Goal: Information Seeking & Learning: Learn about a topic

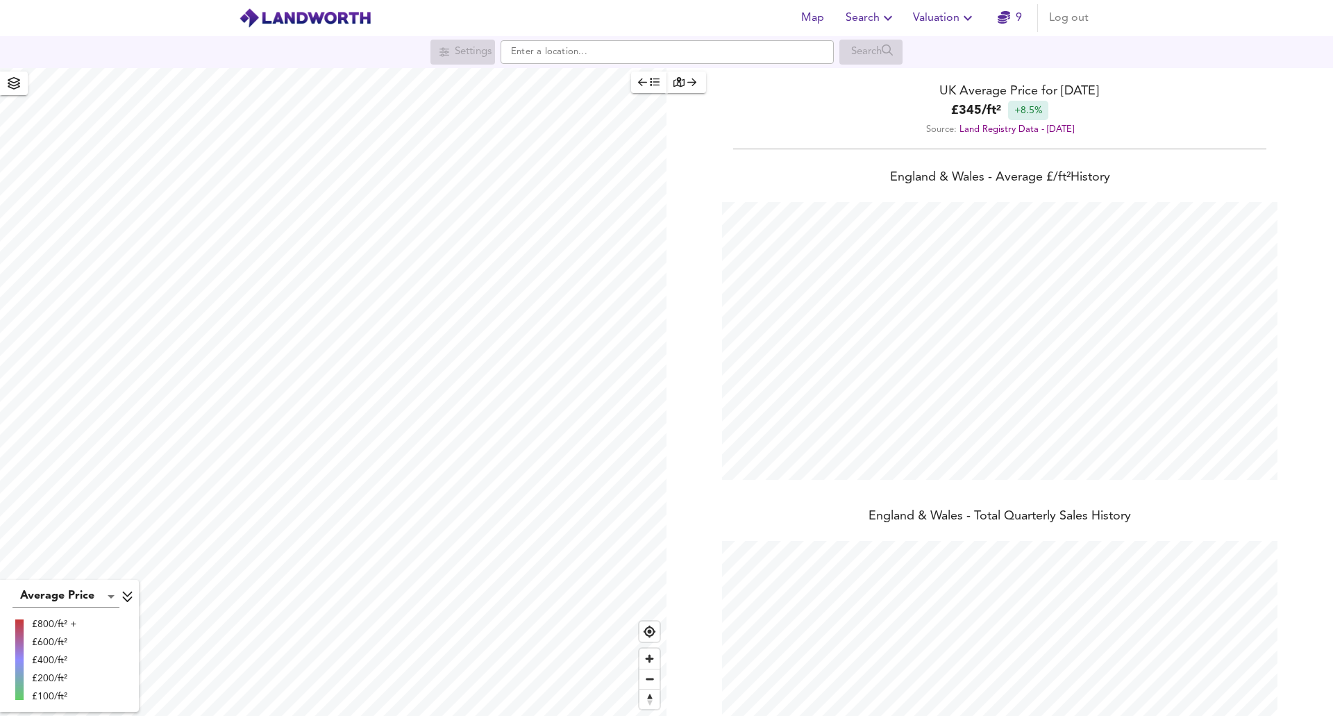
scroll to position [716, 1333]
click at [652, 658] on span "Zoom in" at bounding box center [649, 658] width 20 height 20
click at [649, 660] on span "Zoom in" at bounding box center [649, 658] width 20 height 20
click at [647, 684] on span "Zoom out" at bounding box center [649, 678] width 20 height 19
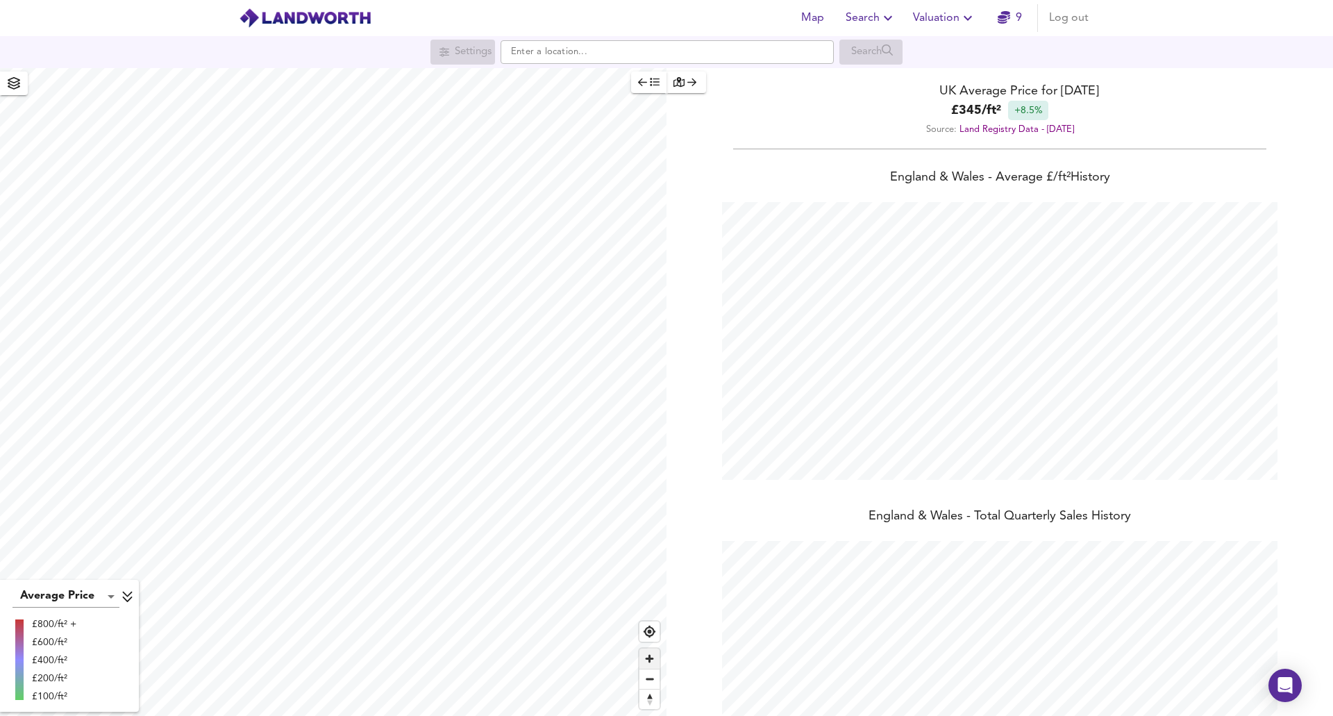
click at [648, 660] on span "Zoom in" at bounding box center [649, 658] width 20 height 20
click at [649, 660] on span "Zoom in" at bounding box center [649, 658] width 20 height 20
click at [529, 54] on input "text" at bounding box center [667, 52] width 333 height 24
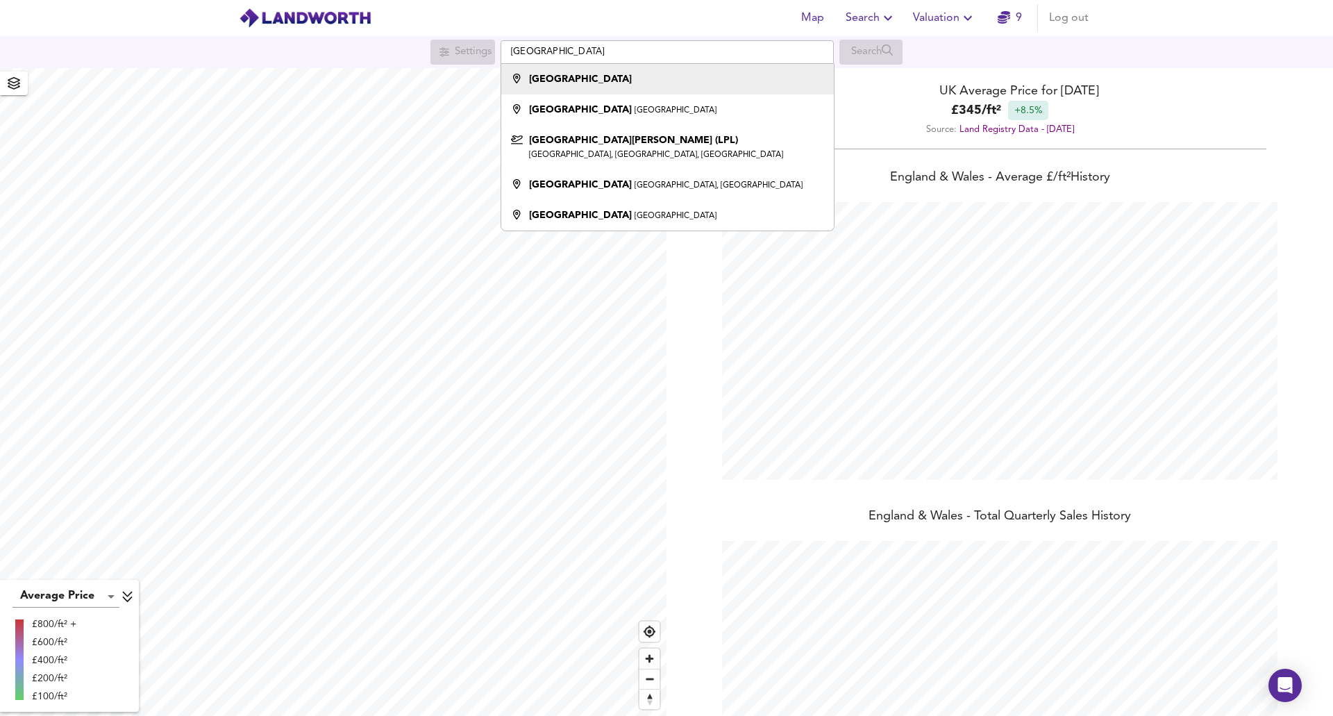
click at [538, 83] on strong "[GEOGRAPHIC_DATA]" at bounding box center [580, 79] width 103 height 10
type input "[GEOGRAPHIC_DATA]"
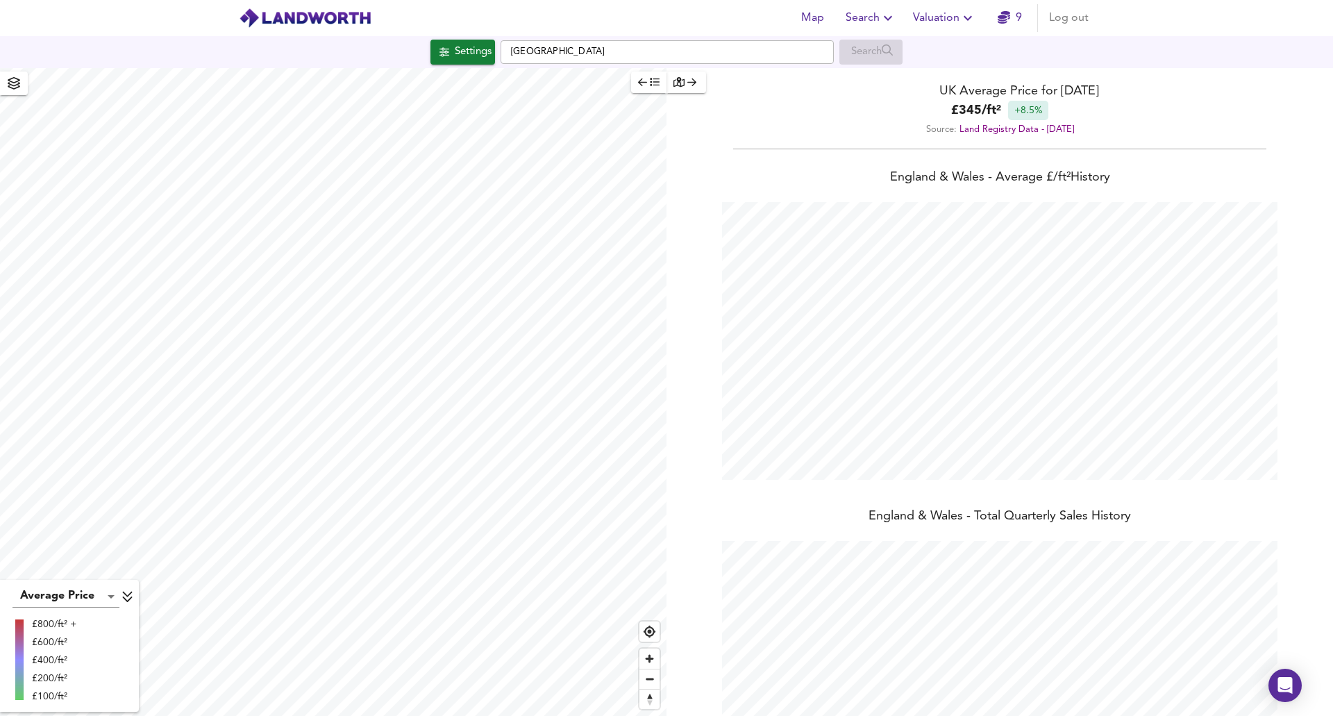
checkbox input "false"
checkbox input "true"
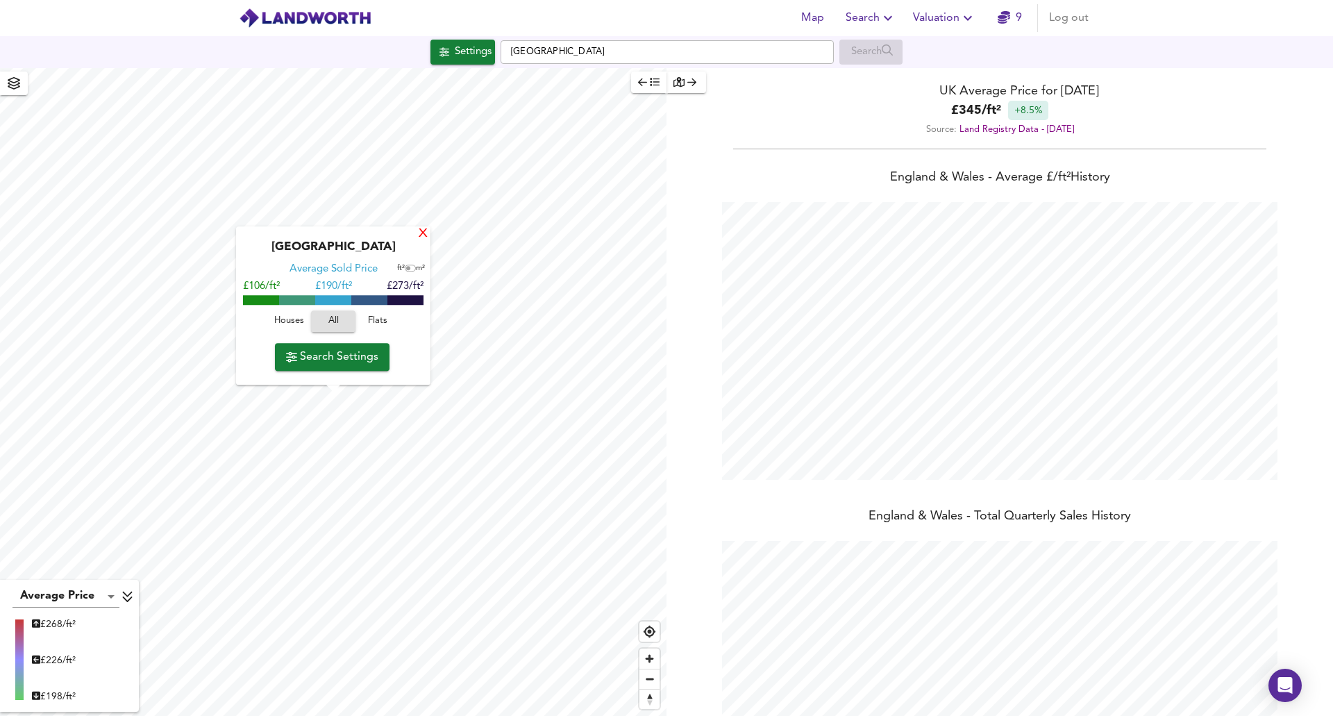
click at [419, 233] on div "X" at bounding box center [423, 234] width 12 height 13
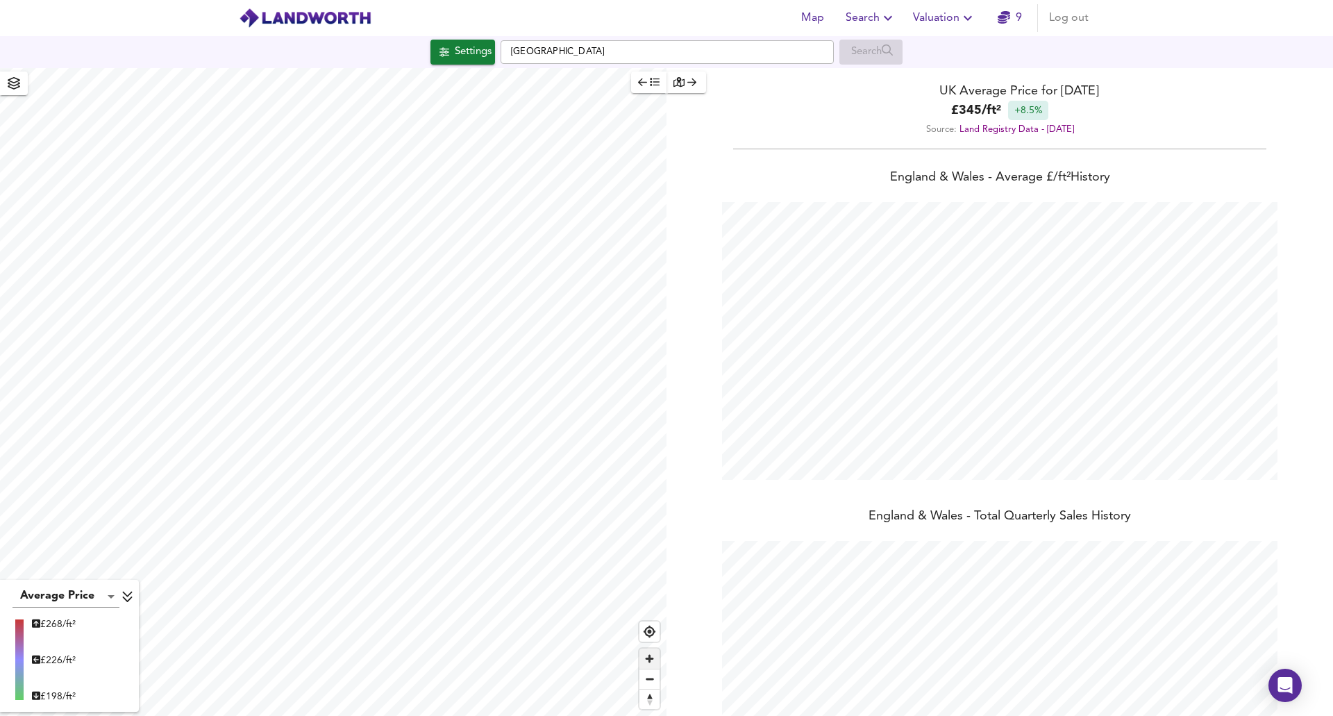
click at [647, 657] on span "Zoom in" at bounding box center [649, 658] width 20 height 20
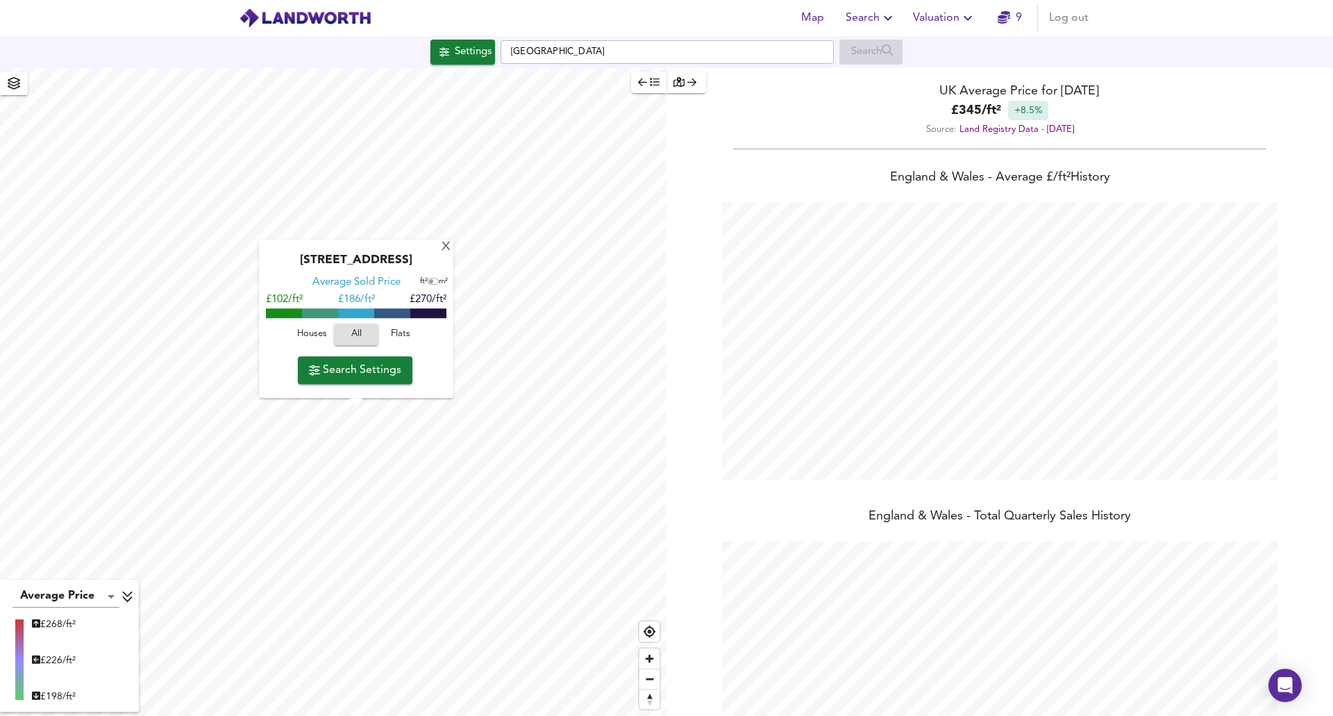
drag, startPoint x: 387, startPoint y: 262, endPoint x: 424, endPoint y: 262, distance: 36.1
click at [424, 262] on div "[STREET_ADDRESS]" at bounding box center [356, 265] width 181 height 22
copy div "L2 2DP"
click at [646, 678] on span "Zoom out" at bounding box center [649, 678] width 20 height 19
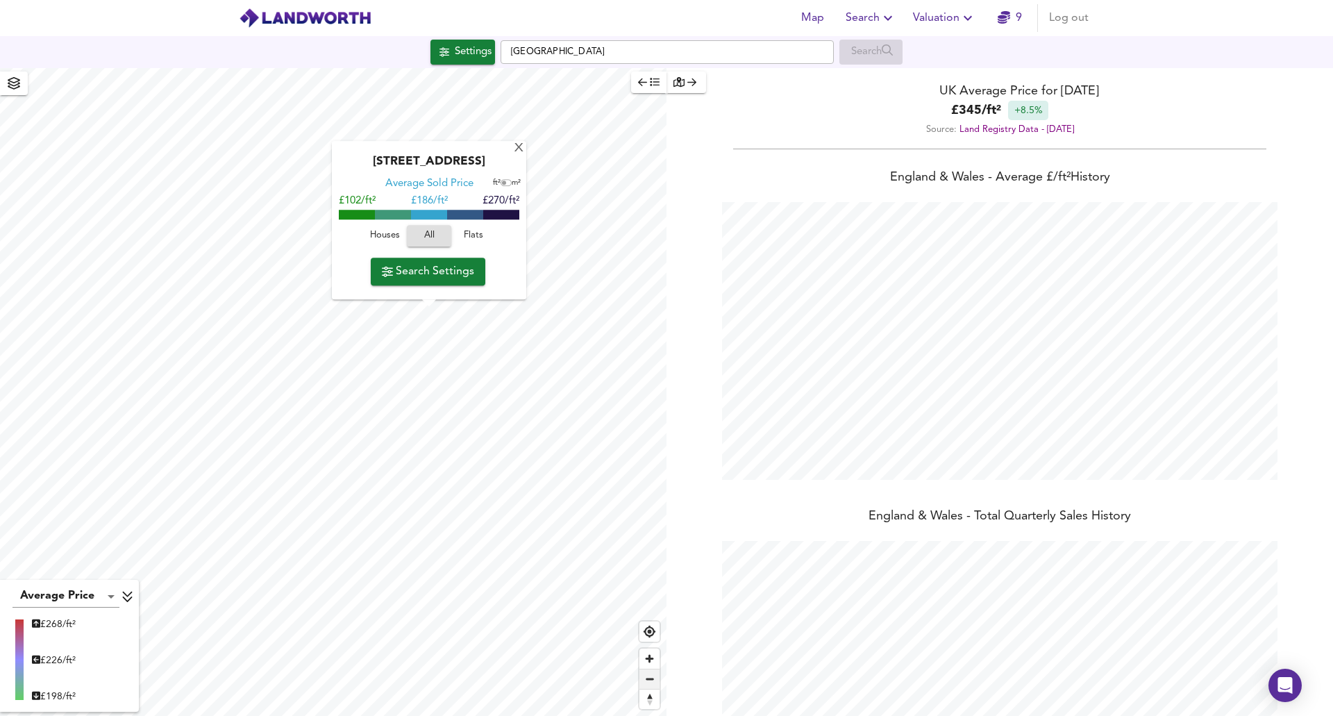
click at [649, 683] on span "Zoom out" at bounding box center [649, 678] width 20 height 19
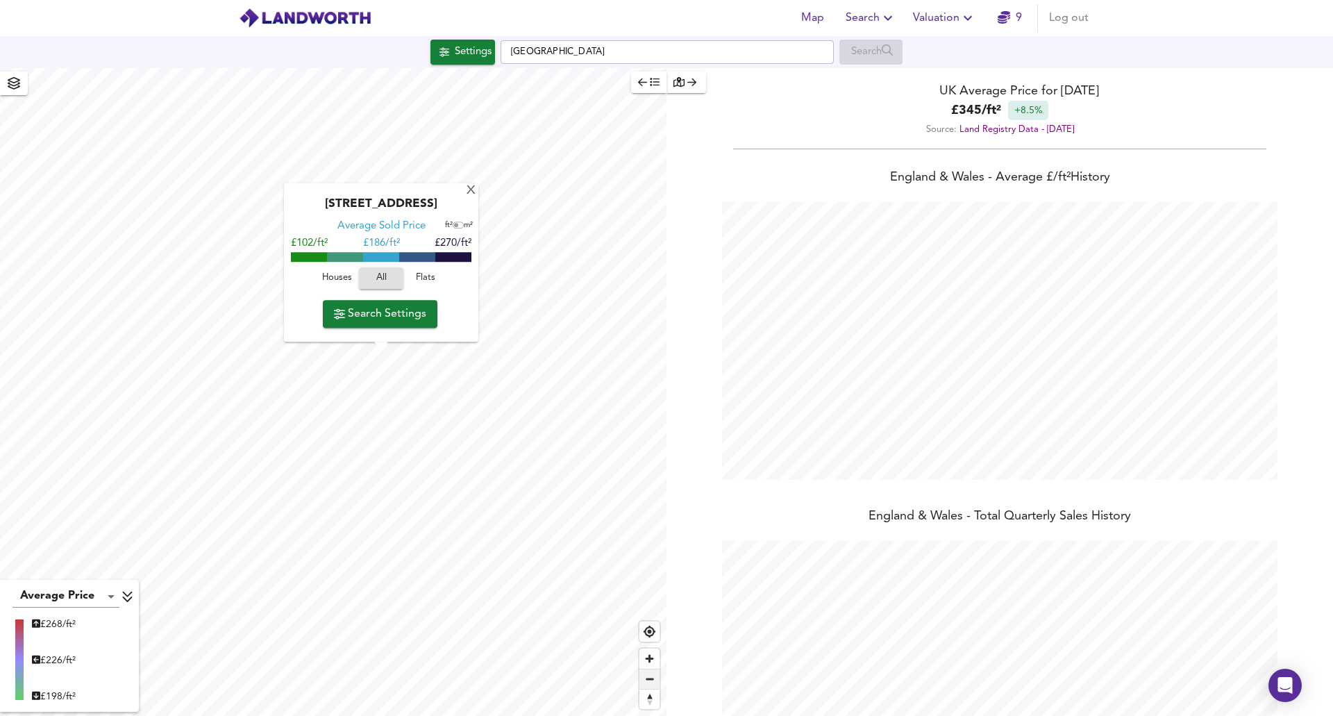
click at [649, 683] on span "Zoom out" at bounding box center [649, 678] width 20 height 19
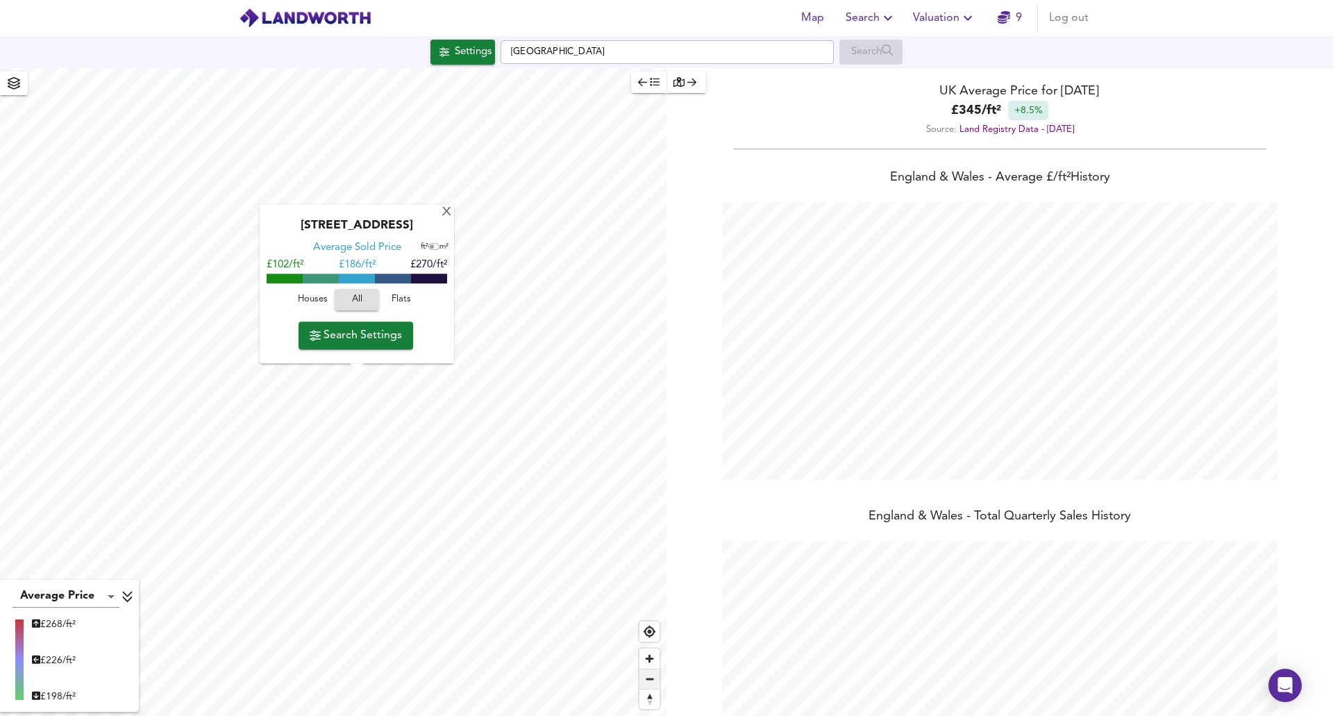
click at [649, 683] on span "Zoom out" at bounding box center [649, 678] width 20 height 19
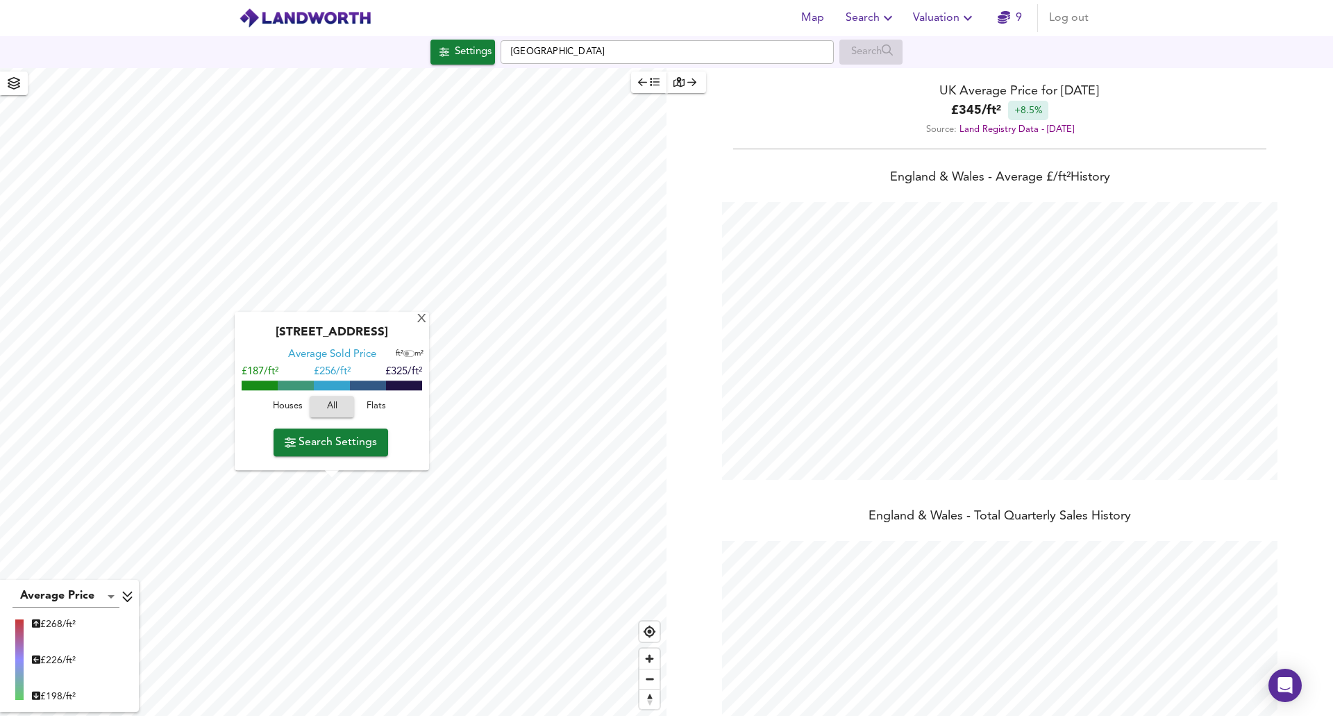
drag, startPoint x: 349, startPoint y: 333, endPoint x: 396, endPoint y: 317, distance: 50.1
click at [396, 317] on div "[GEOGRAPHIC_DATA] Average Sold Price ft² m² £187/ft² £ 256/ft² £325/ft² Houses …" at bounding box center [332, 391] width 194 height 158
copy div "L17 9QW"
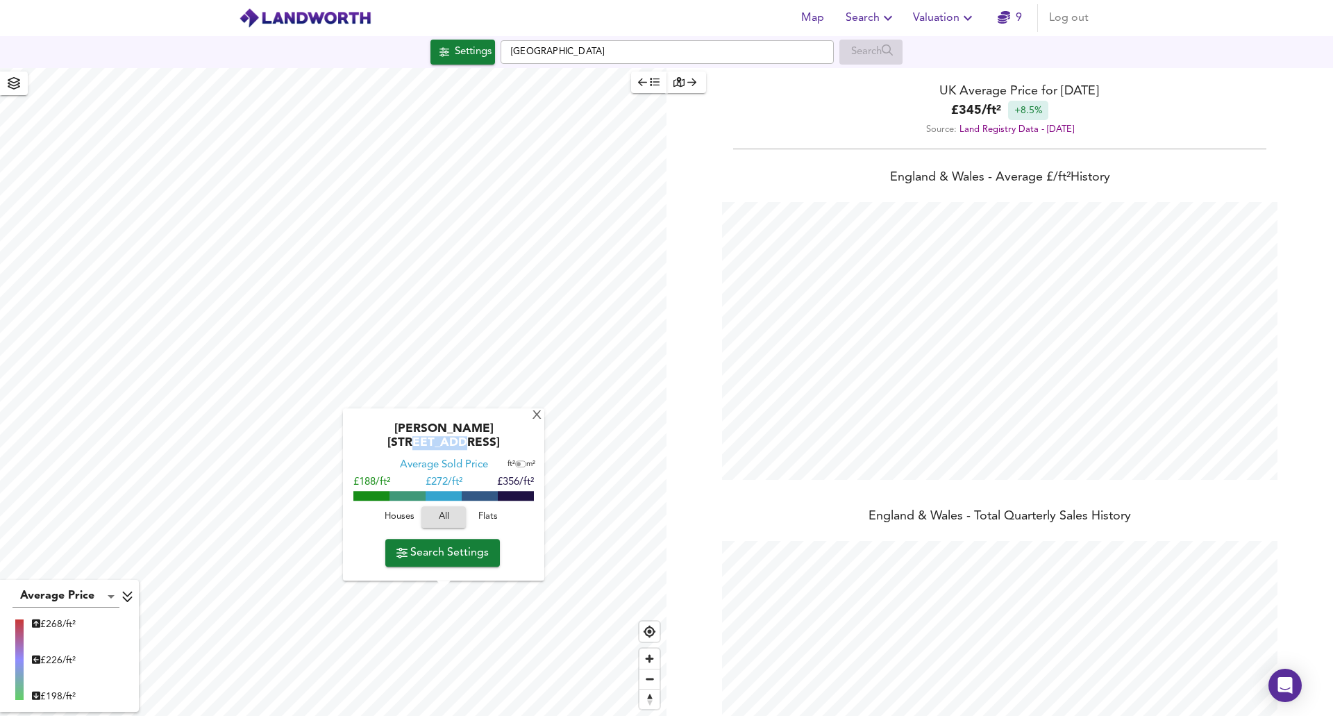
drag, startPoint x: 471, startPoint y: 447, endPoint x: 514, endPoint y: 444, distance: 43.8
click at [514, 444] on div "[PERSON_NAME][STREET_ADDRESS]" at bounding box center [443, 441] width 187 height 36
copy div "L19 0PB"
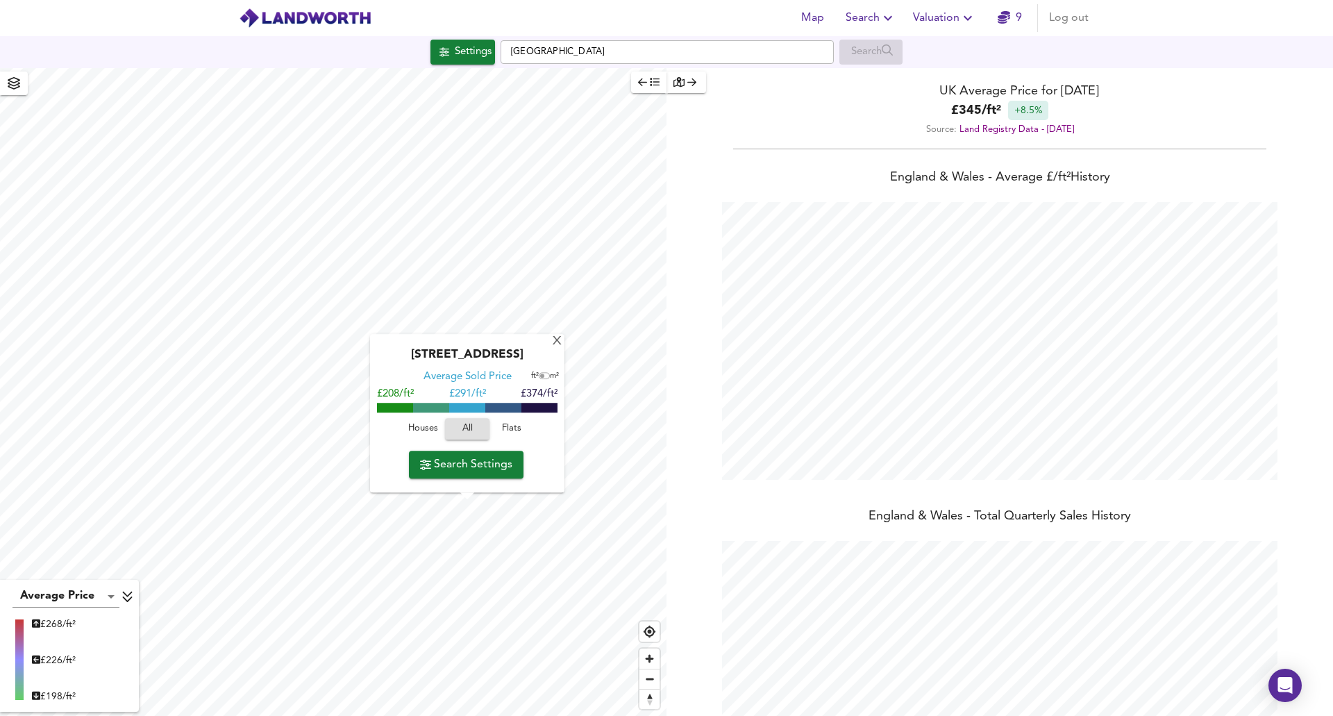
drag, startPoint x: 480, startPoint y: 358, endPoint x: 533, endPoint y: 358, distance: 52.8
click at [533, 358] on div "[STREET_ADDRESS]" at bounding box center [467, 360] width 181 height 22
copy div "L25 7UD"
click at [558, 342] on div "X" at bounding box center [557, 341] width 12 height 13
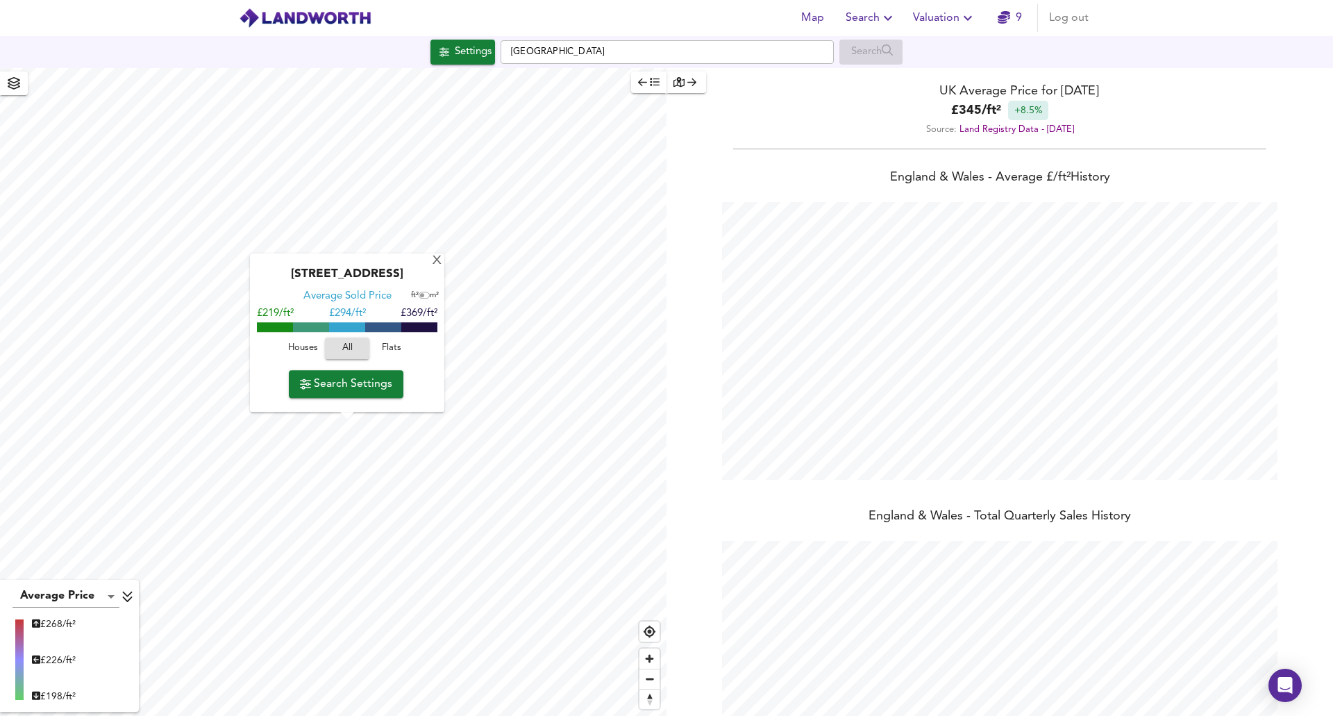
drag, startPoint x: 367, startPoint y: 275, endPoint x: 415, endPoint y: 271, distance: 48.7
click at [415, 271] on div "[STREET_ADDRESS]" at bounding box center [347, 279] width 181 height 22
copy div "L25 9NU"
click at [437, 262] on div "X" at bounding box center [437, 261] width 12 height 13
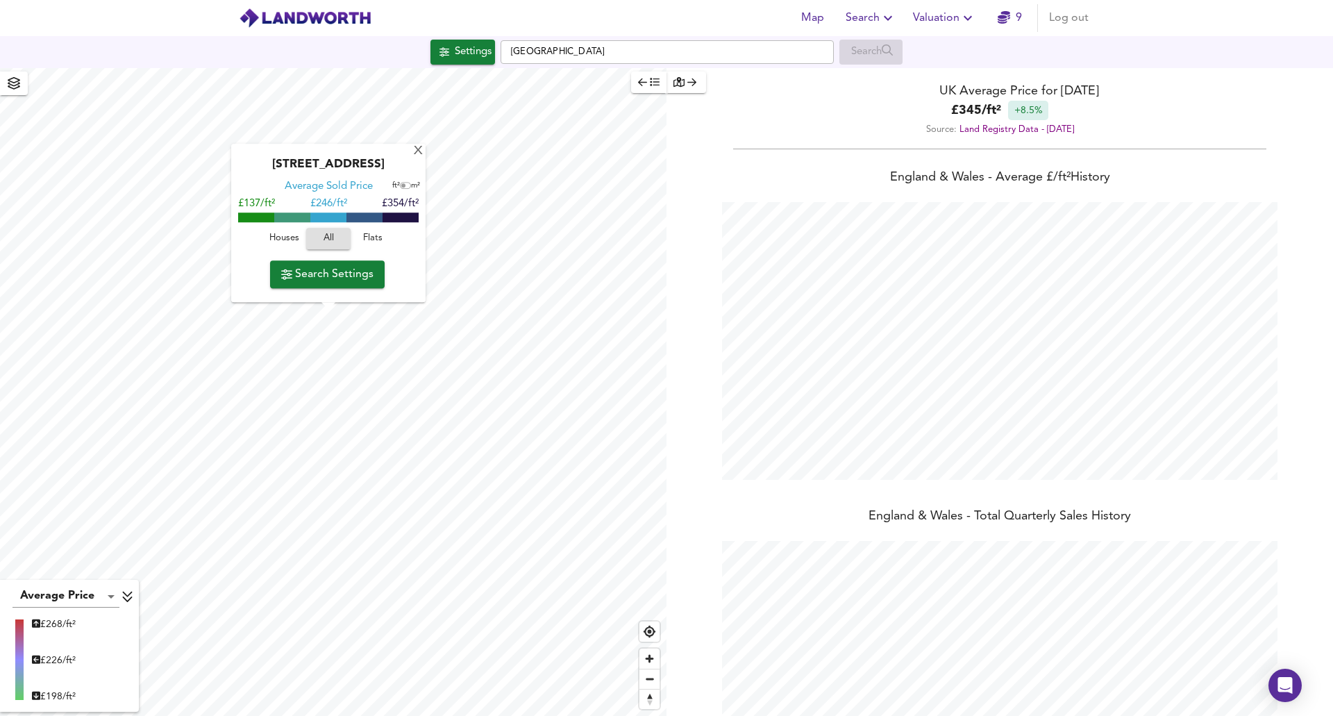
drag, startPoint x: 349, startPoint y: 165, endPoint x: 399, endPoint y: 160, distance: 49.5
click at [399, 160] on div "[STREET_ADDRESS]" at bounding box center [328, 169] width 181 height 22
copy div "L25 2QR"
click at [652, 660] on span "Zoom in" at bounding box center [649, 658] width 20 height 20
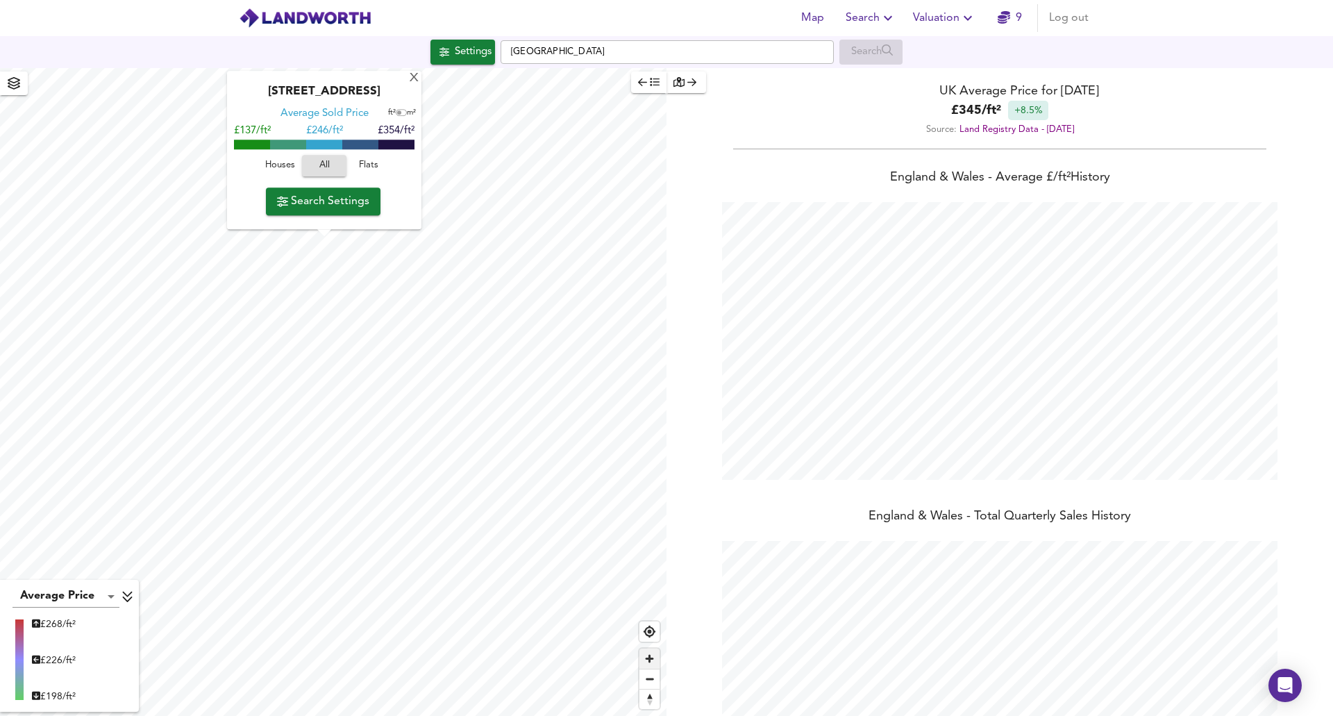
click at [652, 660] on span "Zoom in" at bounding box center [649, 658] width 20 height 20
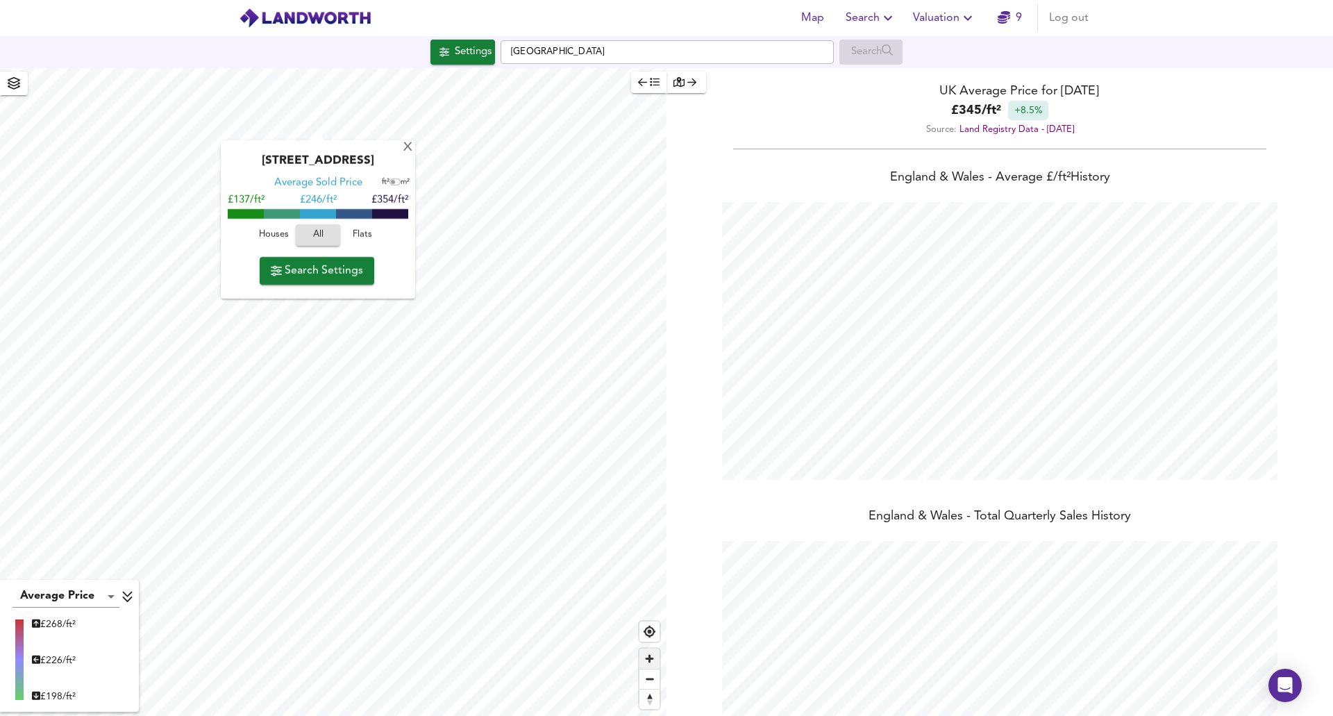
click at [652, 660] on span "Zoom in" at bounding box center [649, 658] width 20 height 20
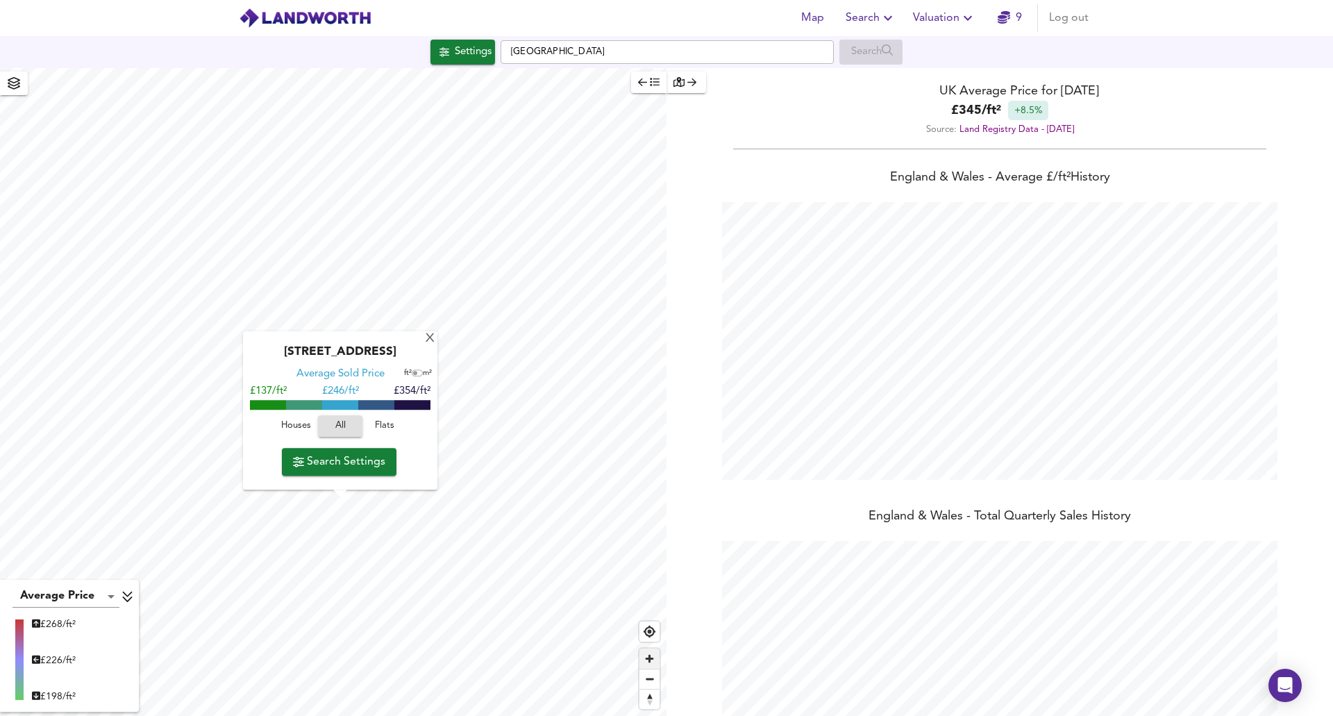
click at [648, 661] on span "Zoom in" at bounding box center [649, 658] width 20 height 20
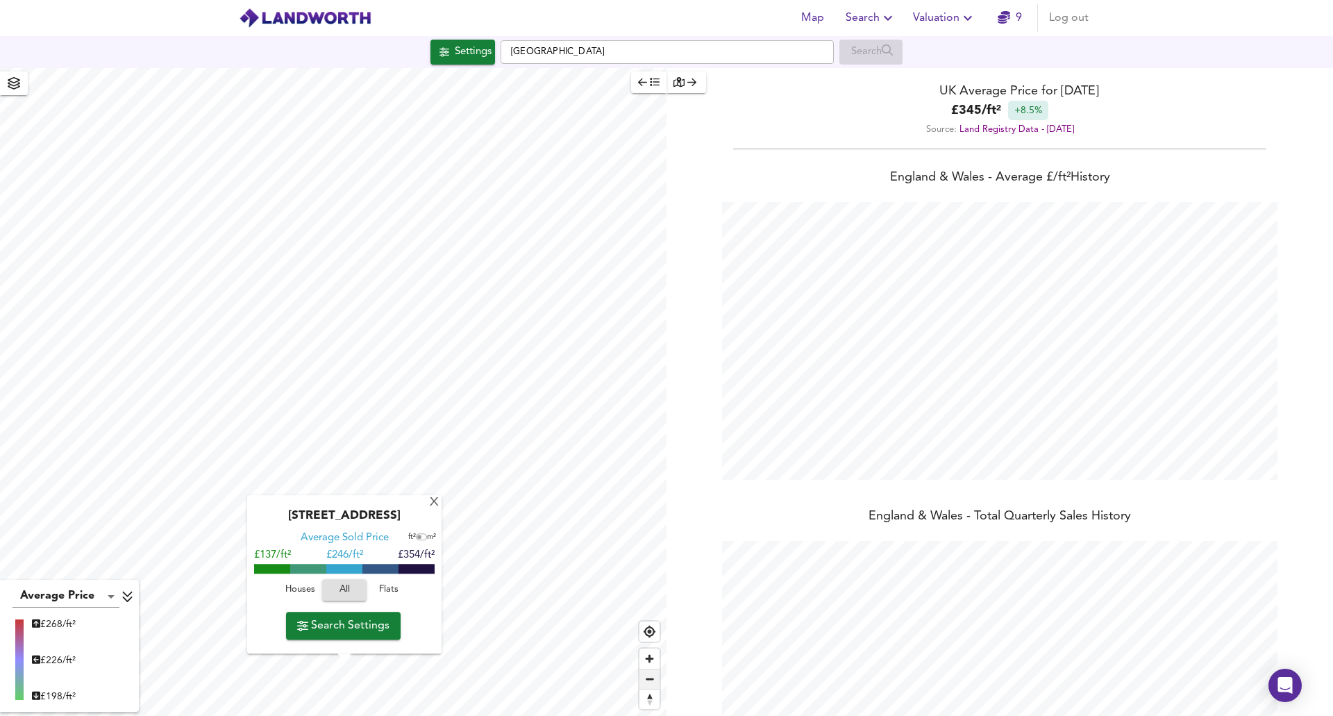
click at [646, 674] on span "Zoom out" at bounding box center [649, 678] width 20 height 19
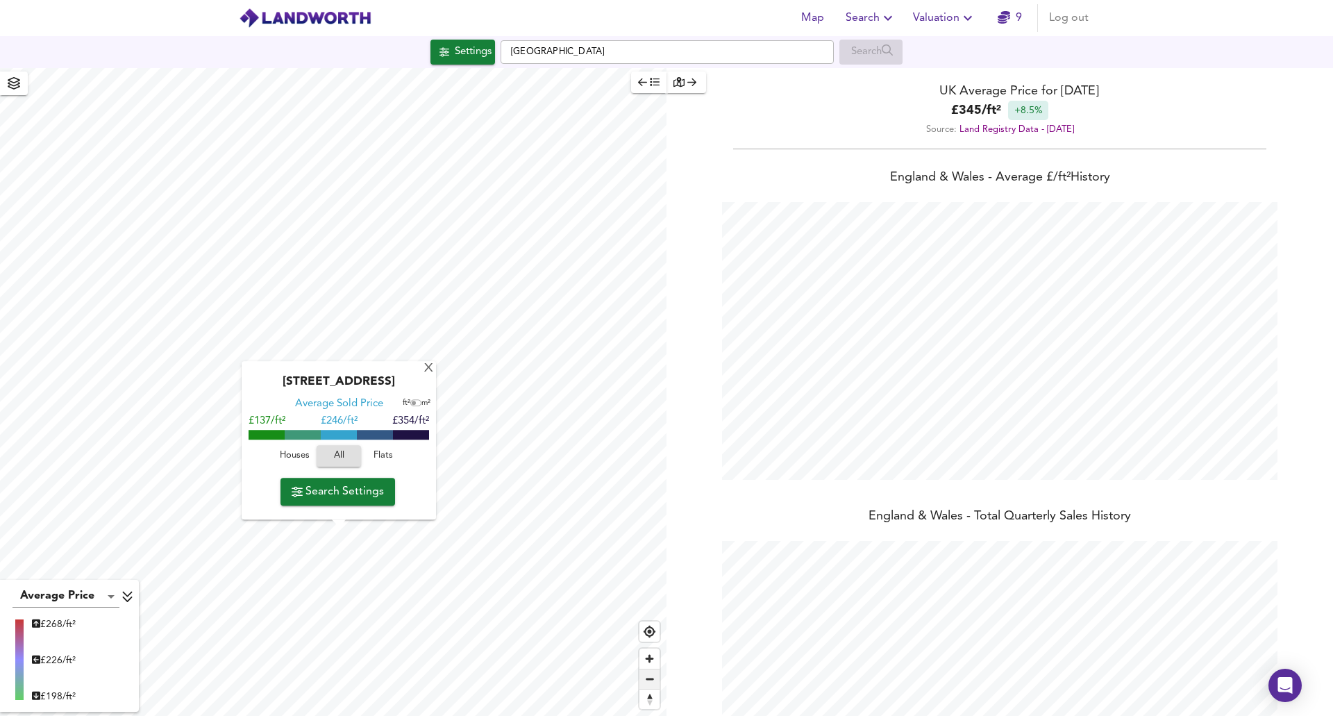
click at [646, 674] on span "Zoom out" at bounding box center [649, 678] width 20 height 19
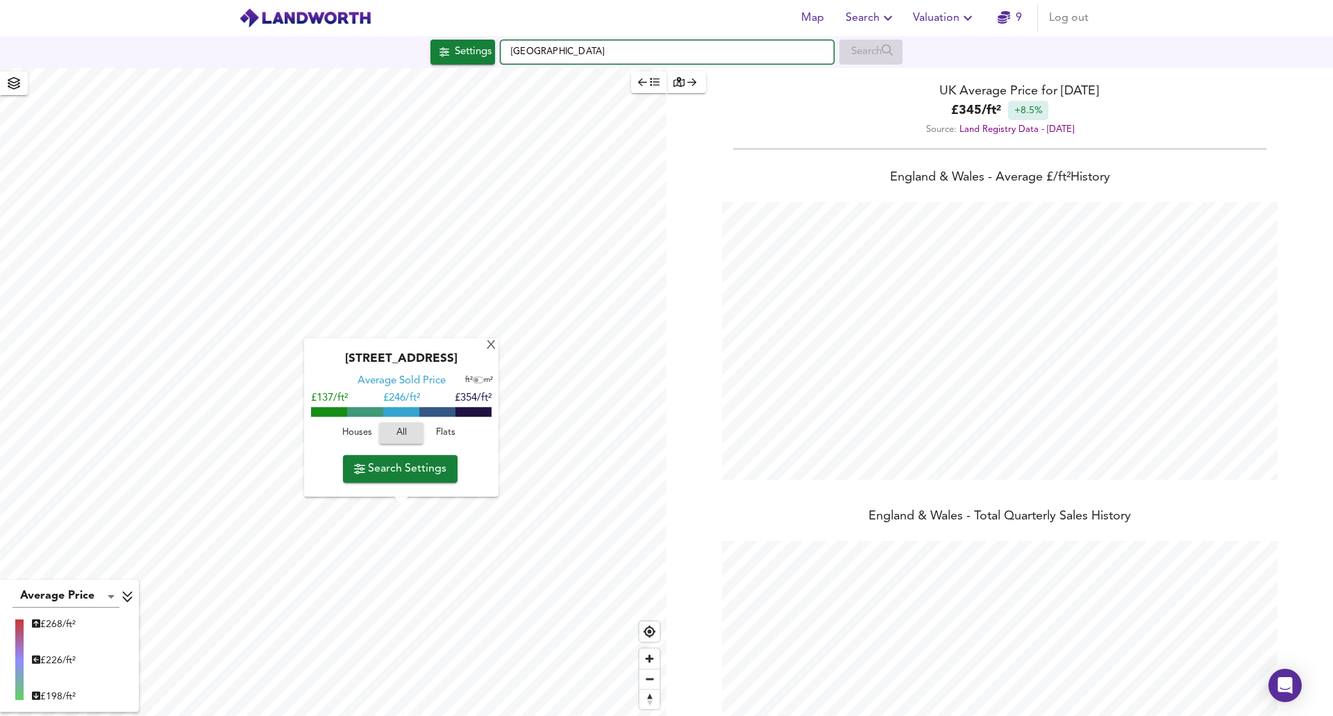
click at [588, 58] on input "[GEOGRAPHIC_DATA]" at bounding box center [667, 52] width 333 height 24
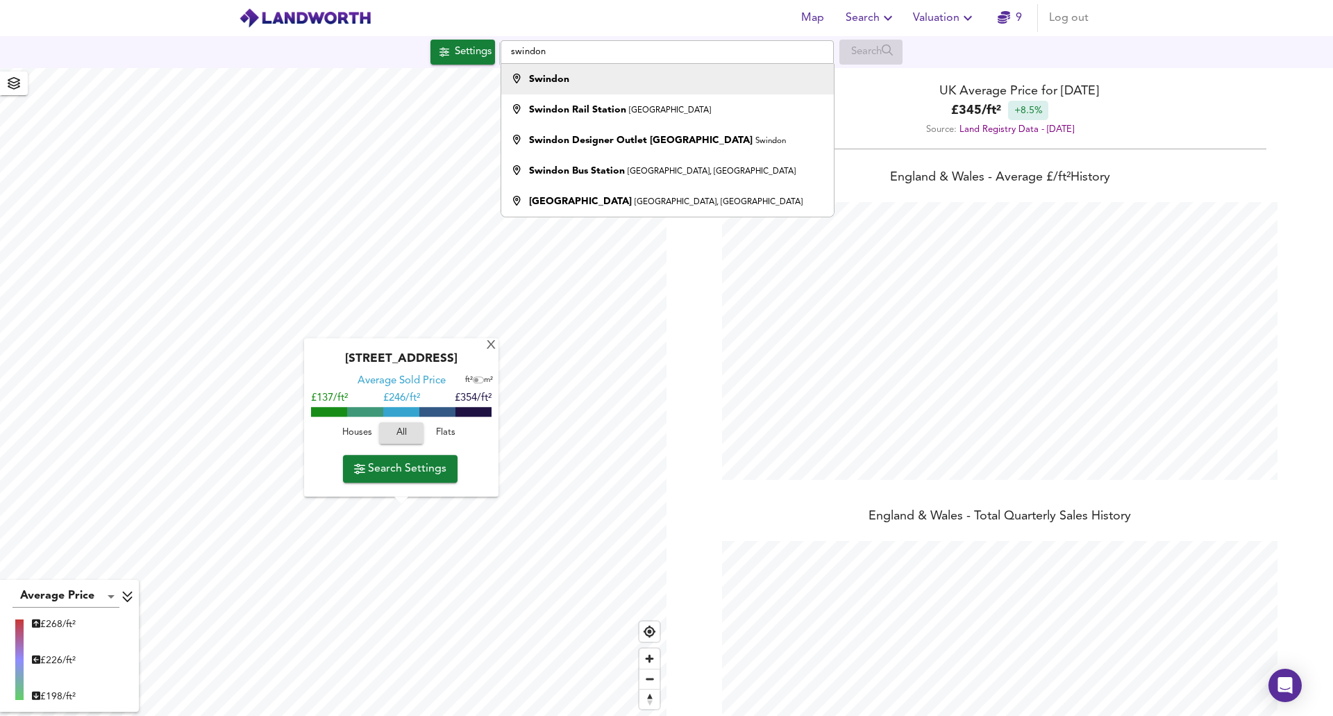
click at [568, 85] on div "Swindon" at bounding box center [549, 79] width 40 height 14
type input "Swindon"
